Goal: Transaction & Acquisition: Subscribe to service/newsletter

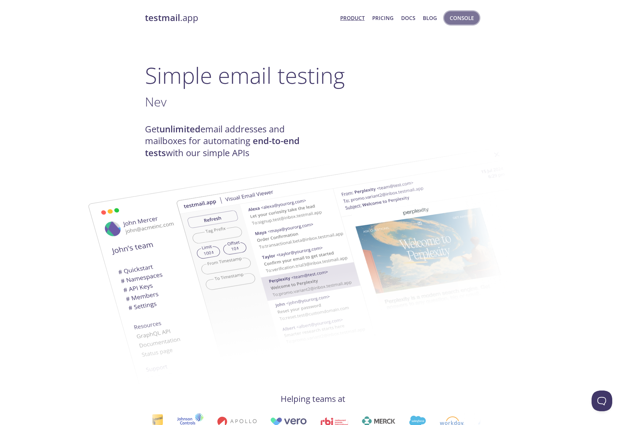
click at [460, 14] on span "Console" at bounding box center [462, 17] width 24 height 9
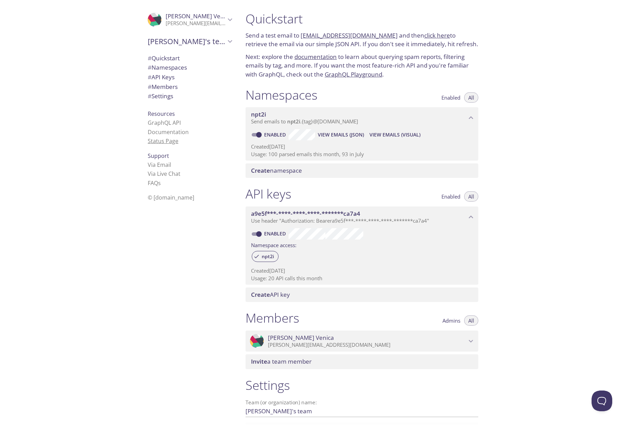
click at [169, 141] on link "Status Page" at bounding box center [163, 141] width 31 height 8
click at [315, 120] on span "Send emails to npt2i . {tag} @[DOMAIN_NAME]" at bounding box center [304, 121] width 107 height 7
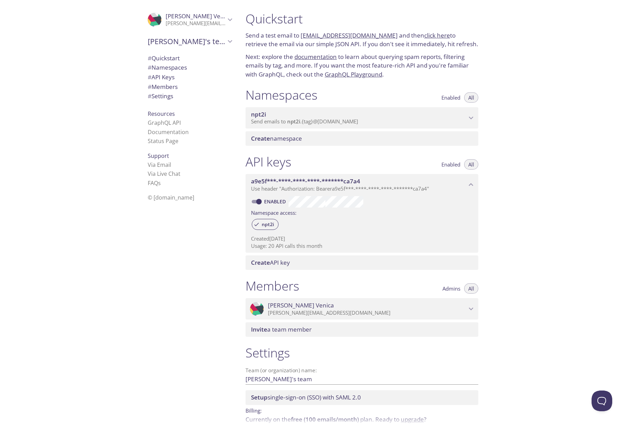
click at [315, 120] on span "Send emails to npt2i . {tag} @[DOMAIN_NAME]" at bounding box center [304, 121] width 107 height 7
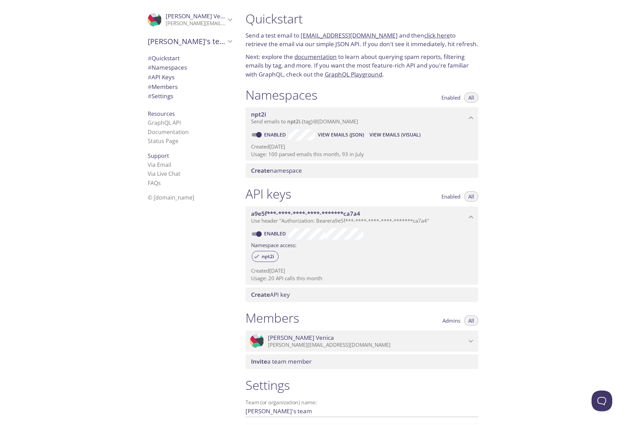
click at [162, 112] on span "Resources" at bounding box center [161, 114] width 27 height 8
click at [167, 66] on span "# Namespaces" at bounding box center [167, 67] width 39 height 8
click at [167, 77] on span "# API Keys" at bounding box center [161, 77] width 27 height 8
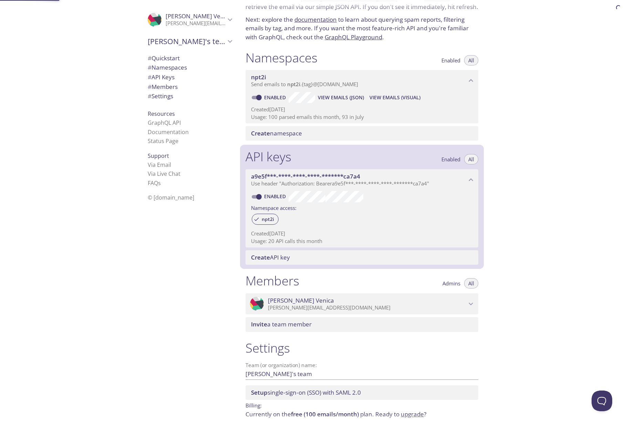
scroll to position [65, 0]
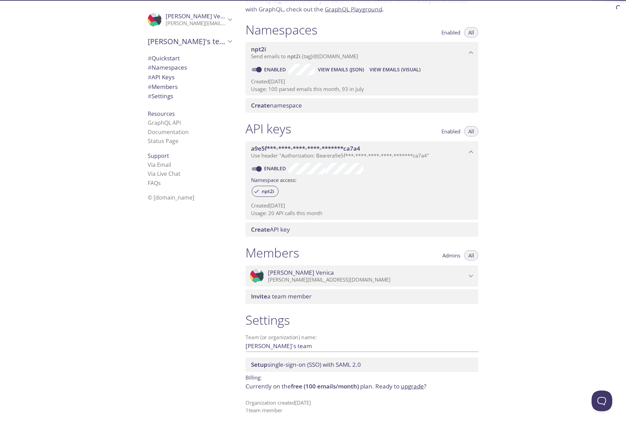
click at [167, 87] on span "# Members" at bounding box center [163, 87] width 30 height 8
click at [167, 94] on span "# Settings" at bounding box center [160, 96] width 25 height 8
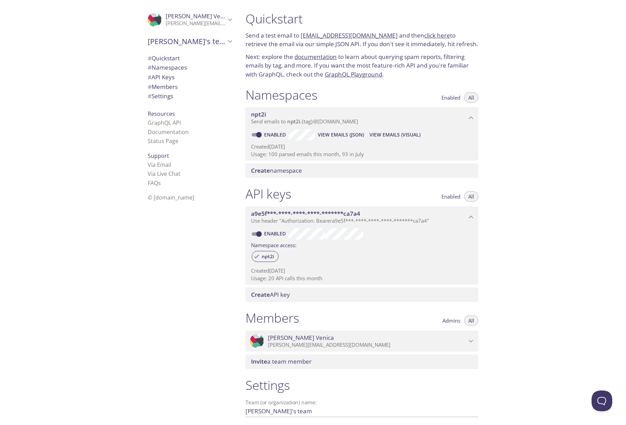
click at [231, 18] on icon "Francesco Venica" at bounding box center [230, 19] width 9 height 9
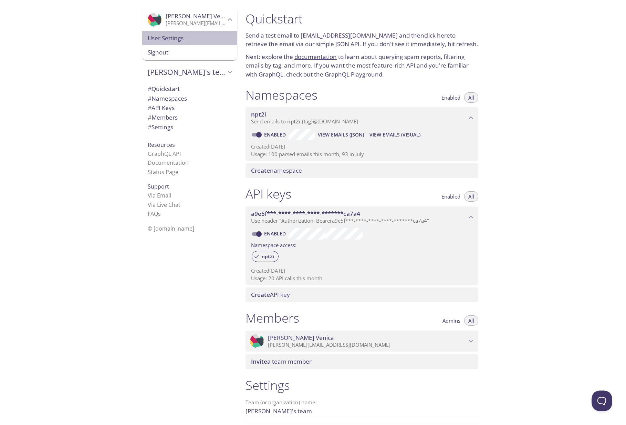
click at [160, 41] on span "User Settings" at bounding box center [190, 38] width 84 height 9
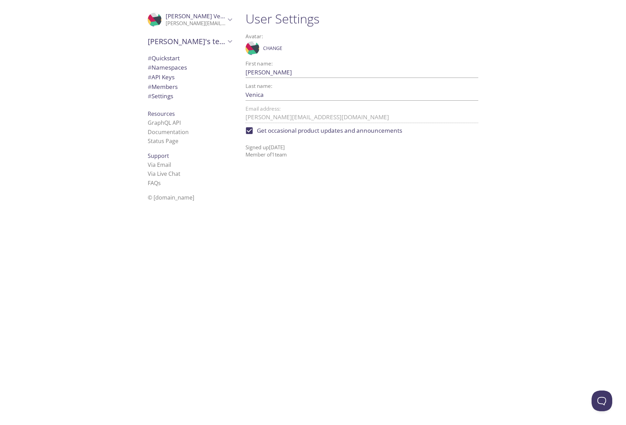
click at [228, 40] on icon "Francesco's team" at bounding box center [230, 41] width 9 height 9
click at [230, 37] on icon "Francesco's team" at bounding box center [230, 41] width 9 height 9
click at [230, 20] on icon "Francesco Venica" at bounding box center [230, 19] width 4 height 3
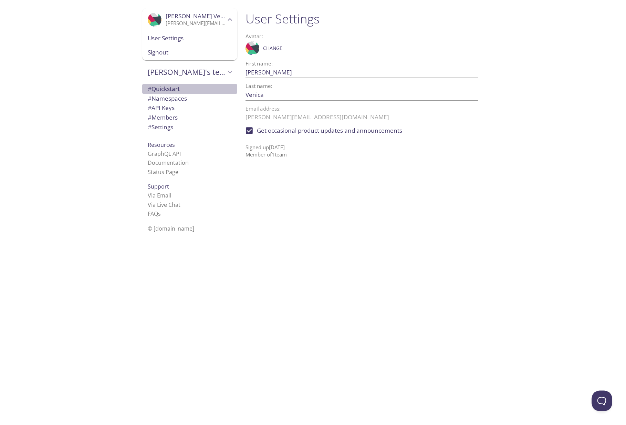
click at [164, 91] on span "# Quickstart" at bounding box center [164, 89] width 32 height 8
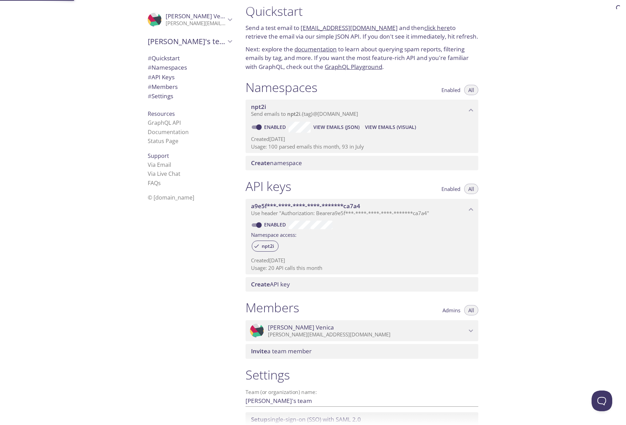
scroll to position [11, 0]
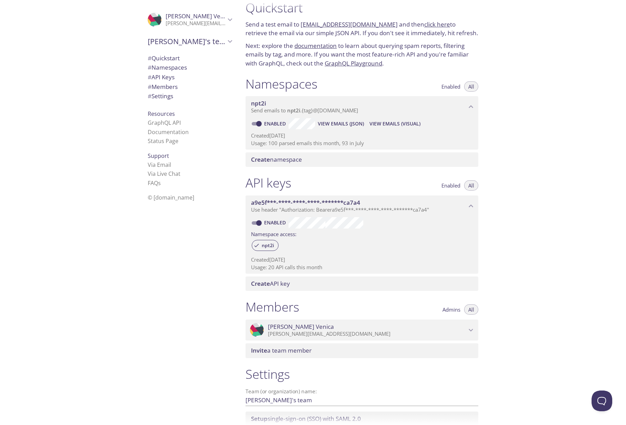
click at [584, 151] on div "Quickstart Send a test email to [EMAIL_ADDRESS][DOMAIN_NAME] and then click her…" at bounding box center [433, 212] width 386 height 425
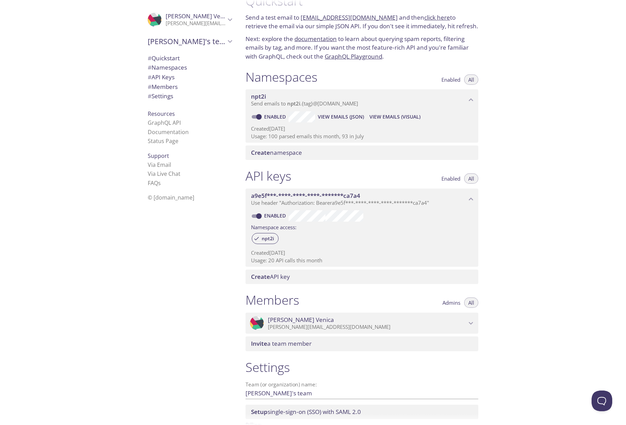
scroll to position [23, 0]
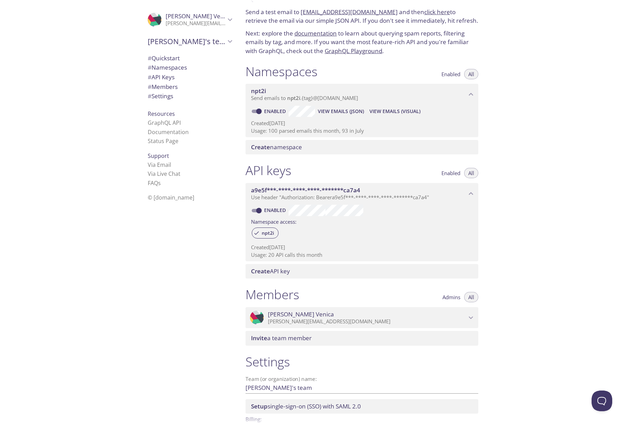
drag, startPoint x: 271, startPoint y: 131, endPoint x: 305, endPoint y: 128, distance: 33.8
click at [305, 128] on p "Usage: 100 parsed emails this month, 93 in July" at bounding box center [362, 130] width 222 height 7
drag, startPoint x: 250, startPoint y: 131, endPoint x: 384, endPoint y: 129, distance: 133.7
click at [383, 129] on div "Enabled View Emails (JSON) View Emails (Visual) Created [DATE] Usage: 100 parse…" at bounding box center [362, 121] width 233 height 32
drag, startPoint x: 384, startPoint y: 129, endPoint x: 277, endPoint y: 130, distance: 107.1
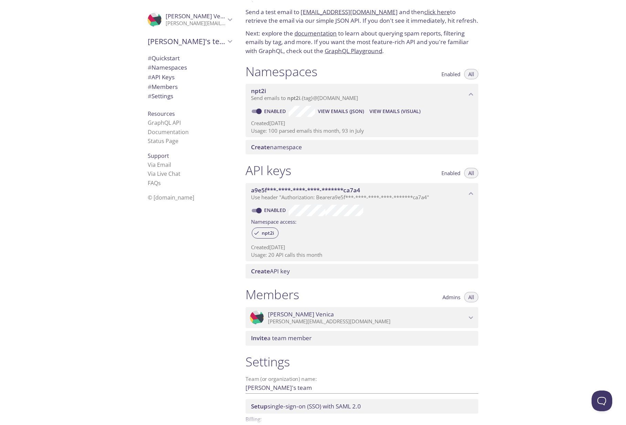
click at [277, 130] on p "Usage: 100 parsed emails this month, 93 in July" at bounding box center [362, 130] width 222 height 7
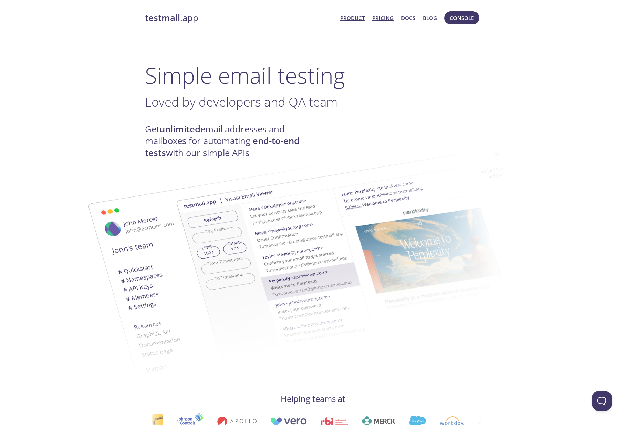
click at [390, 19] on link "Pricing" at bounding box center [382, 17] width 21 height 9
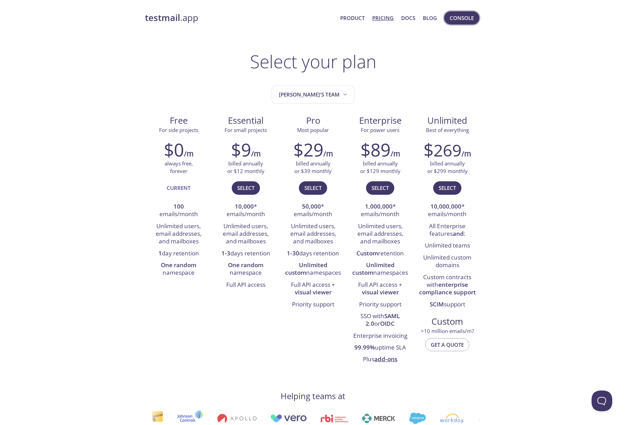
click at [460, 18] on span "Console" at bounding box center [462, 17] width 24 height 9
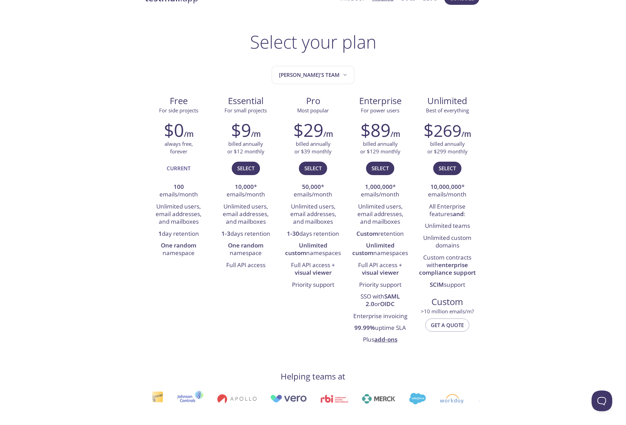
scroll to position [25, 0]
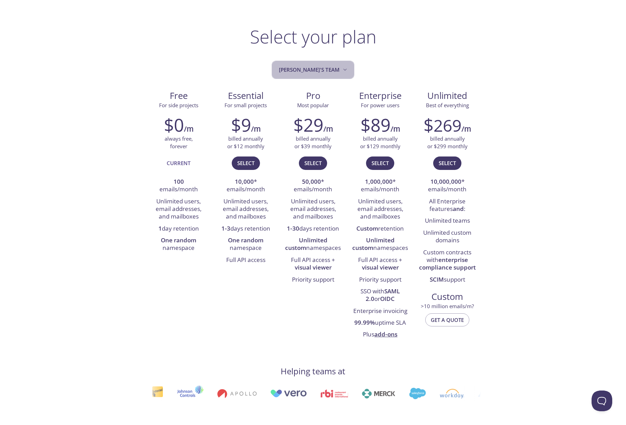
click at [325, 72] on span "[PERSON_NAME]'s team" at bounding box center [314, 69] width 70 height 9
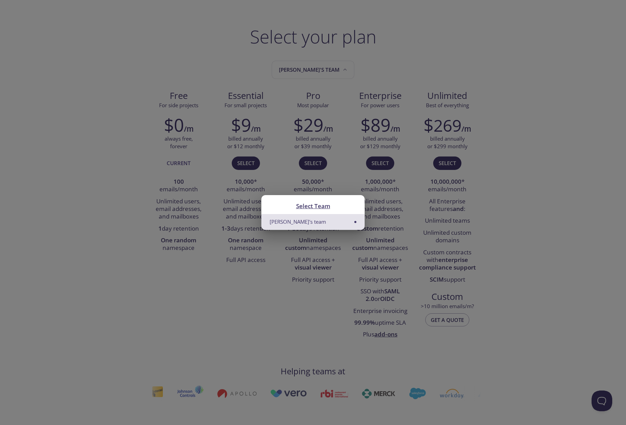
click at [297, 220] on li "[PERSON_NAME]'s team" at bounding box center [312, 221] width 103 height 15
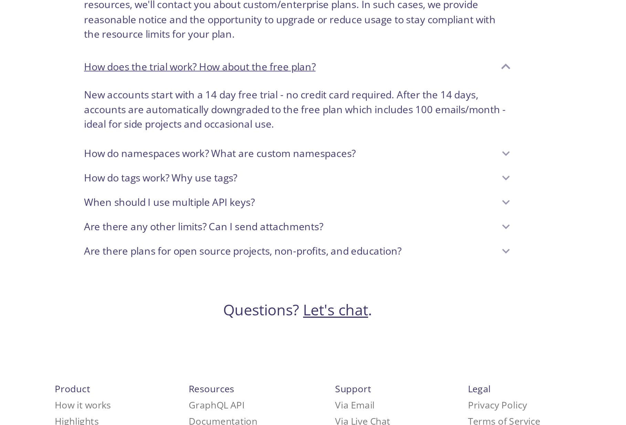
scroll to position [422, 0]
click at [265, 263] on p "How do namespaces work? What are custom namespaces?" at bounding box center [266, 263] width 161 height 9
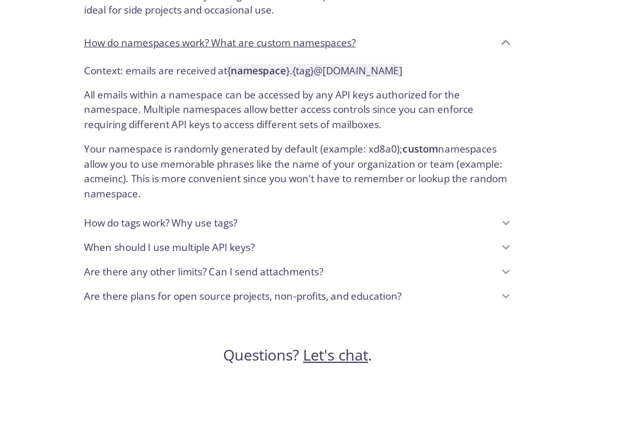
scroll to position [490, 0]
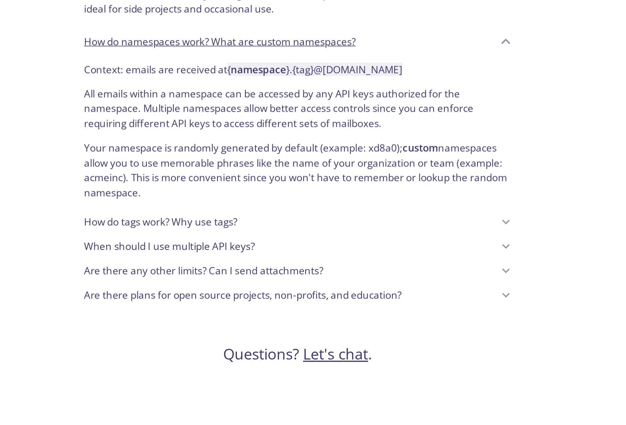
click at [230, 319] on p "When should I use multiple API keys?" at bounding box center [236, 318] width 101 height 9
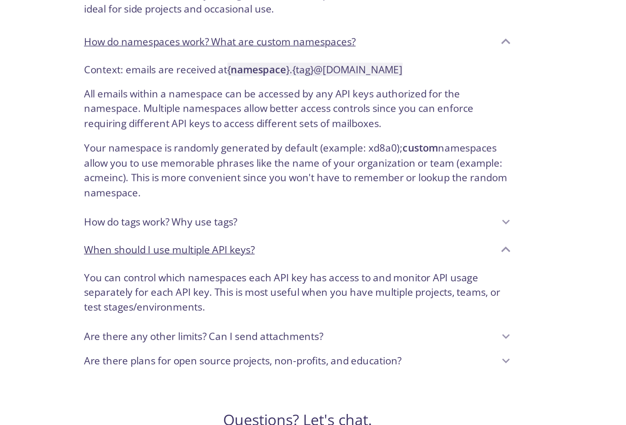
click at [199, 368] on p "Are there any other limits? Can I send attachments?" at bounding box center [257, 371] width 142 height 9
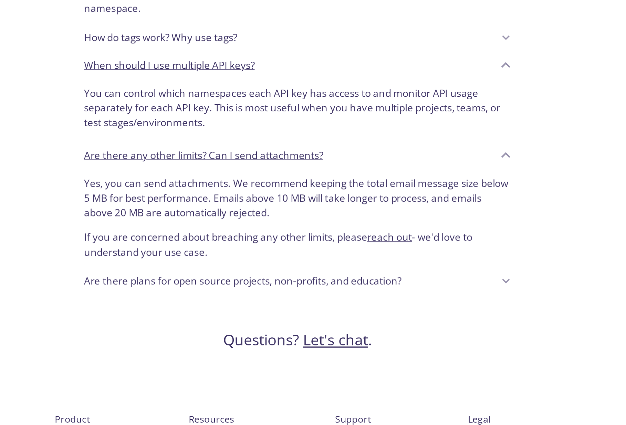
scroll to position [605, 0]
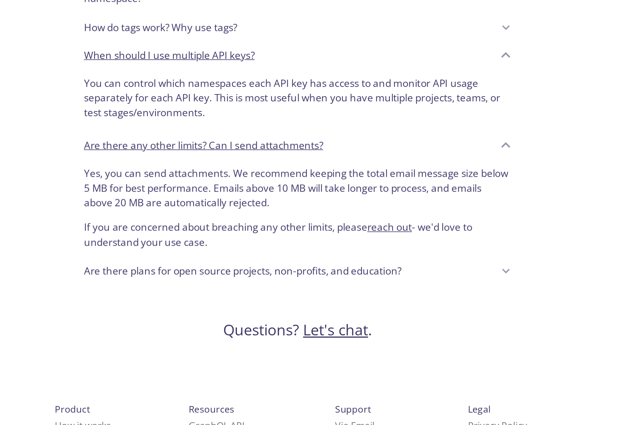
click at [219, 336] on p "Are there plans for open source projects, non-profits, and education?" at bounding box center [280, 333] width 188 height 9
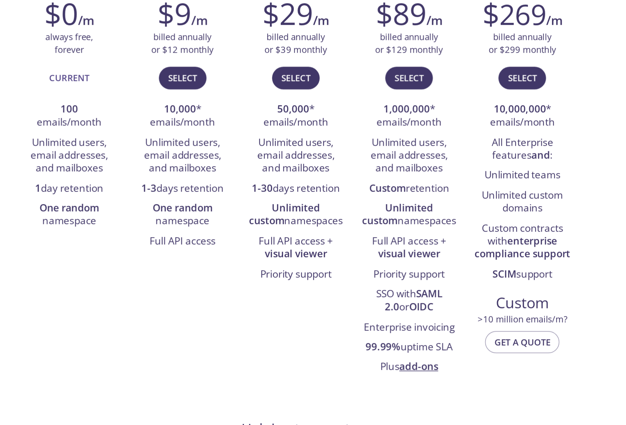
scroll to position [0, 0]
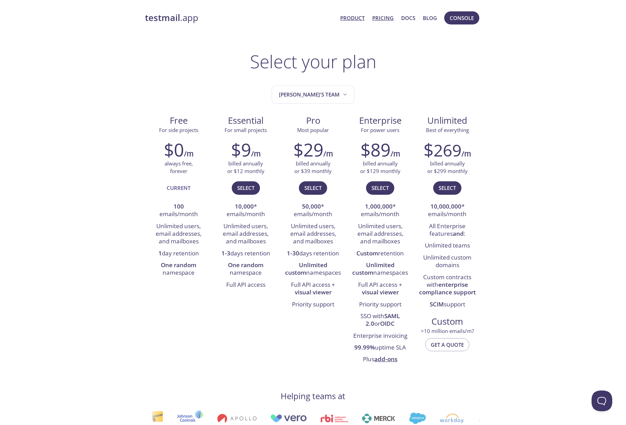
click at [361, 18] on link "Product" at bounding box center [352, 17] width 24 height 9
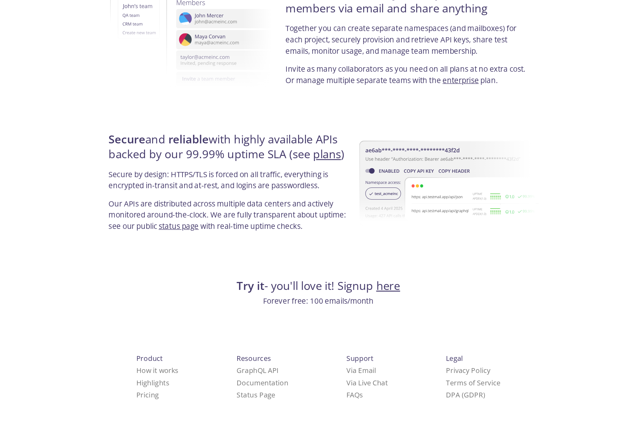
scroll to position [1150, 0]
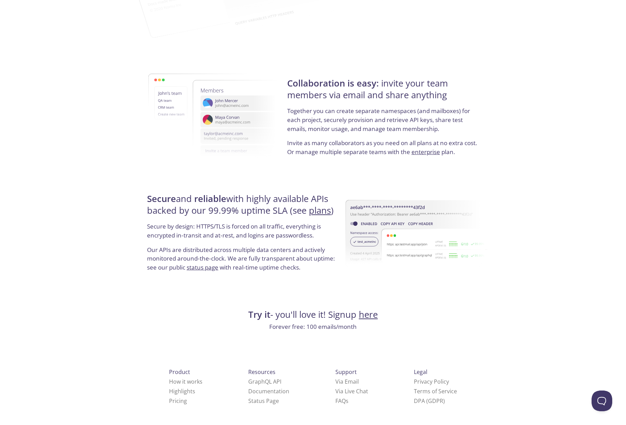
click at [365, 316] on link "here" at bounding box center [368, 314] width 19 height 12
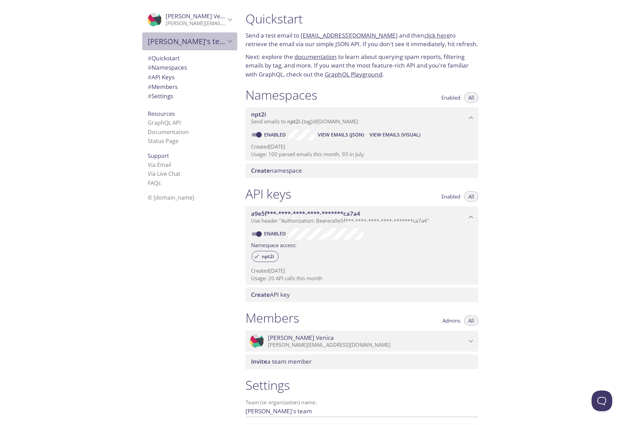
click at [229, 44] on icon "Francesco's team" at bounding box center [230, 41] width 9 height 9
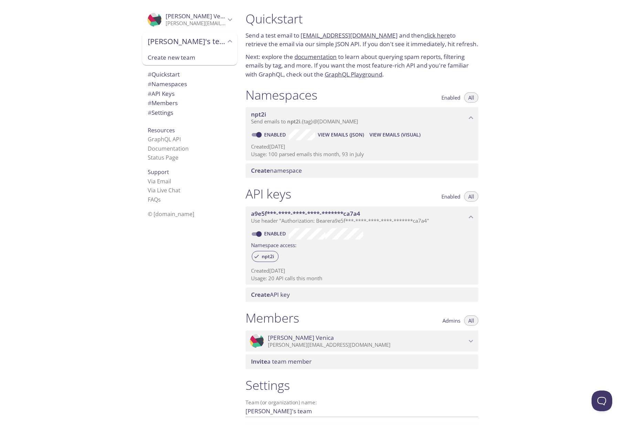
click at [229, 44] on icon "Francesco's team" at bounding box center [230, 41] width 9 height 9
click at [166, 100] on span "# Settings" at bounding box center [160, 96] width 25 height 8
click at [226, 19] on icon "Francesco Venica" at bounding box center [230, 19] width 9 height 9
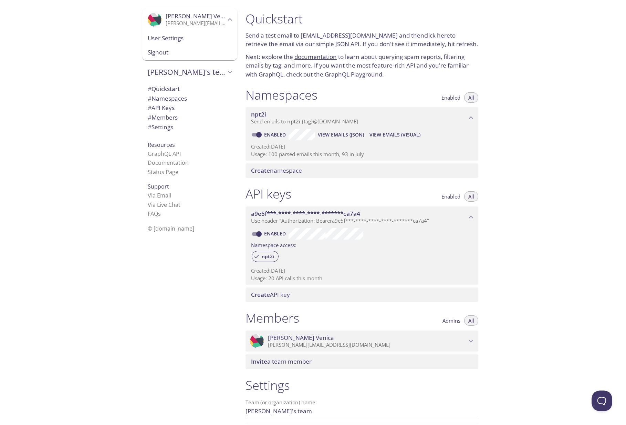
click at [156, 54] on span "Signout" at bounding box center [190, 52] width 84 height 9
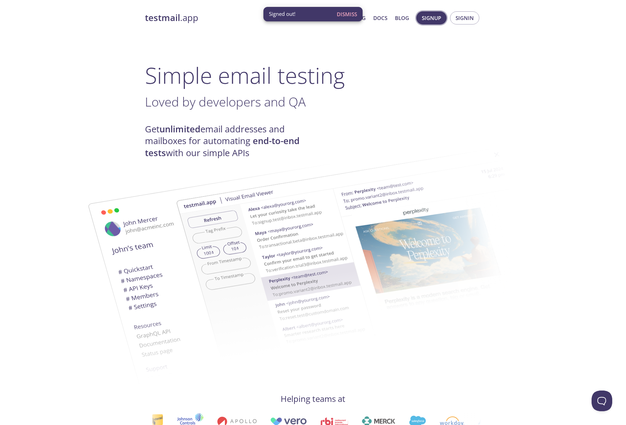
click at [433, 14] on span "Signup" at bounding box center [431, 17] width 19 height 9
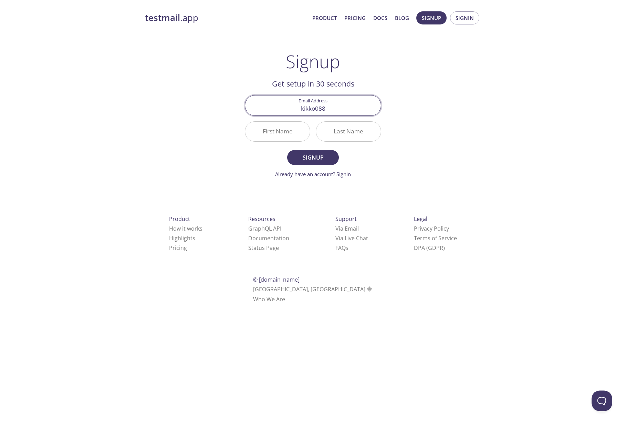
type input "kikko088@gmail.com"
click at [277, 136] on input "First Name" at bounding box center [277, 132] width 65 height 20
type input "[PERSON_NAME]"
type input "Venica"
type input "V"
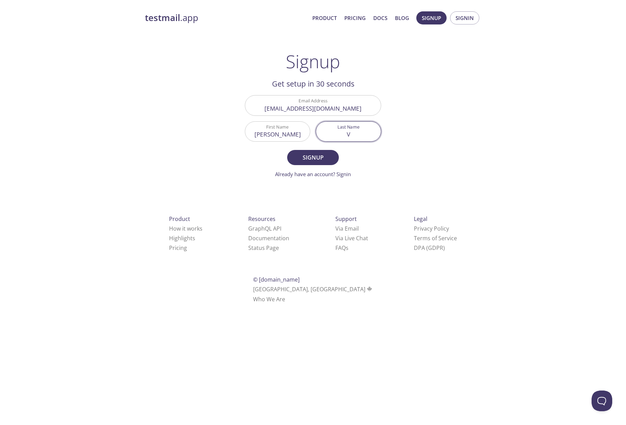
click at [274, 134] on input "[PERSON_NAME]" at bounding box center [277, 132] width 65 height 20
type input "F"
click at [221, 161] on div "testmail .app Product Pricing Docs Blog Signup Signin Signup Get setup in 30 se…" at bounding box center [313, 165] width 353 height 316
click at [307, 157] on span "Signup" at bounding box center [313, 158] width 37 height 10
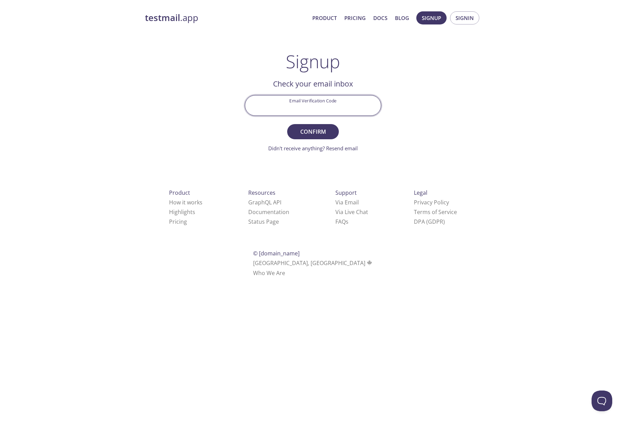
click at [293, 99] on input "Email Verification Code" at bounding box center [313, 105] width 136 height 20
paste input "NQPM2ET"
type input "NQPM2ET"
click at [325, 131] on span "Confirm" at bounding box center [313, 132] width 37 height 10
